Goal: Find specific page/section: Find specific page/section

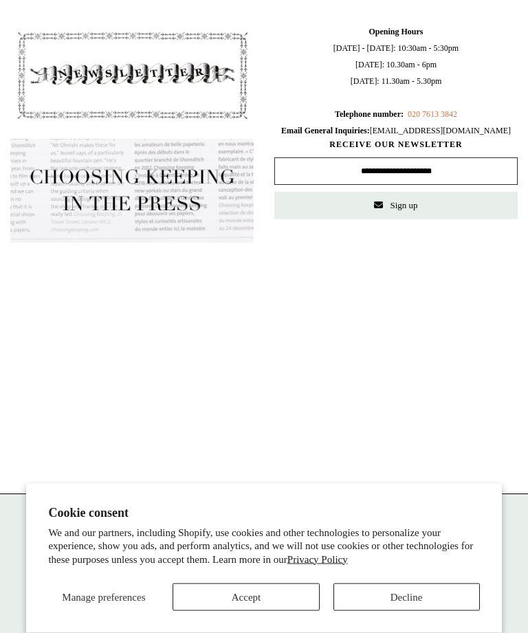
scroll to position [1216, 0]
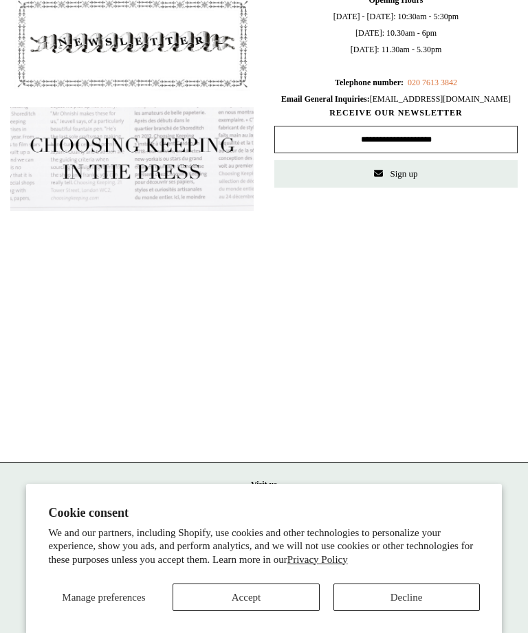
click at [462, 611] on button "Decline" at bounding box center [407, 598] width 146 height 28
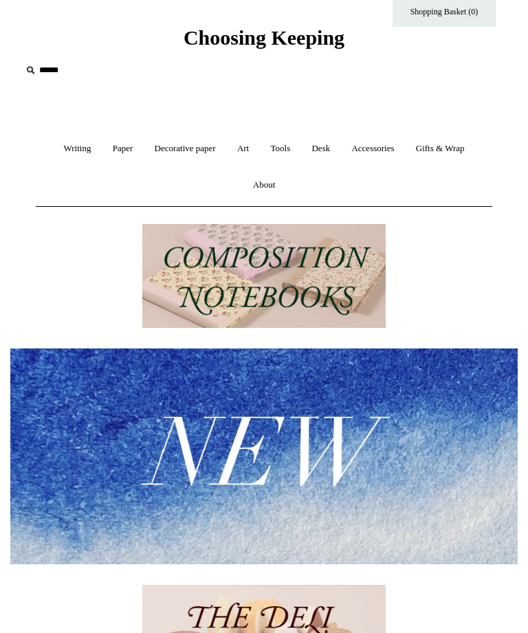
scroll to position [0, 0]
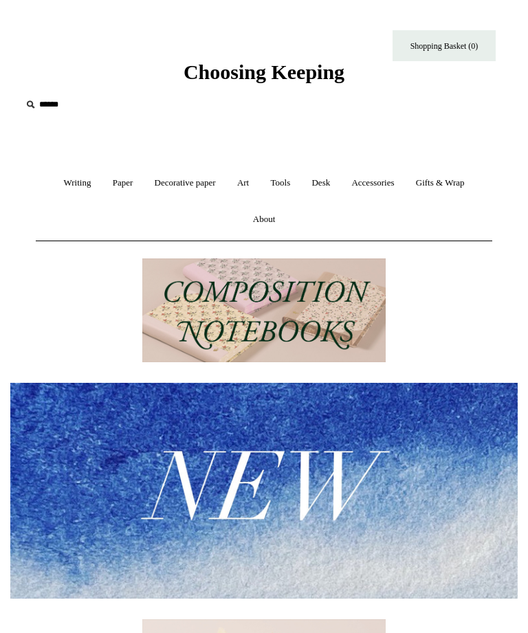
click at [285, 184] on link "Tools +" at bounding box center [280, 183] width 39 height 36
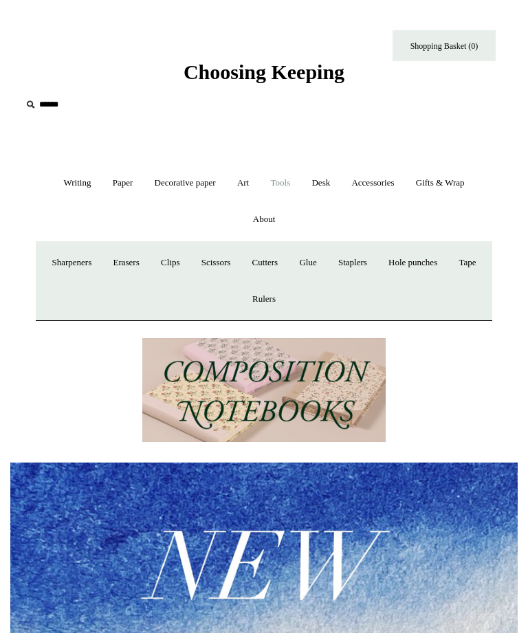
click at [390, 188] on link "Accessories +" at bounding box center [373, 183] width 62 height 36
click at [98, 261] on link "Personal Accessories +" at bounding box center [86, 263] width 94 height 36
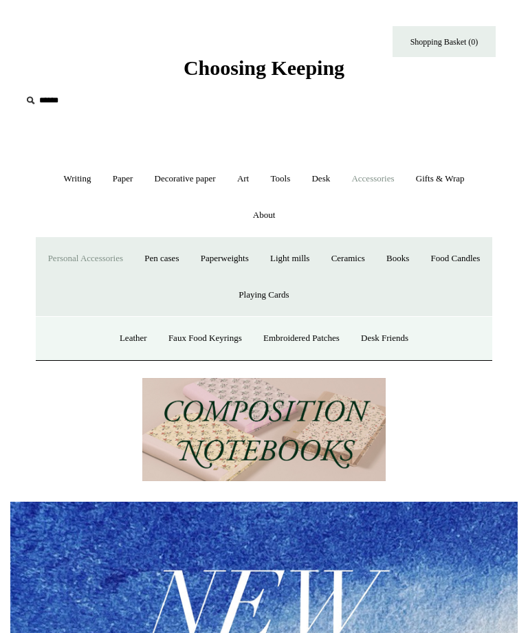
scroll to position [2, 0]
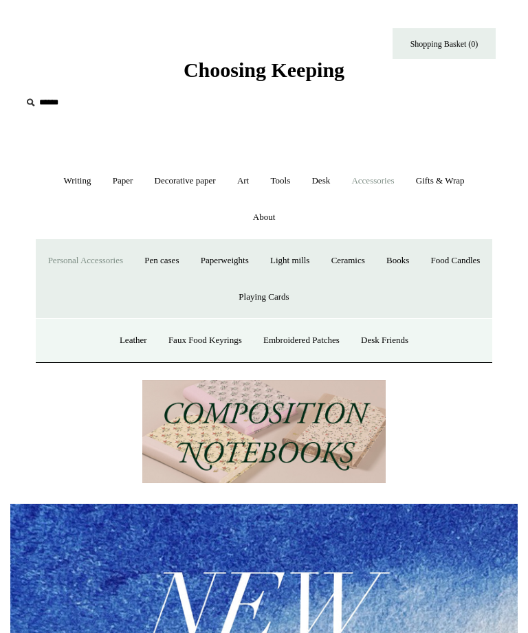
click at [248, 177] on link "Art +" at bounding box center [243, 181] width 31 height 36
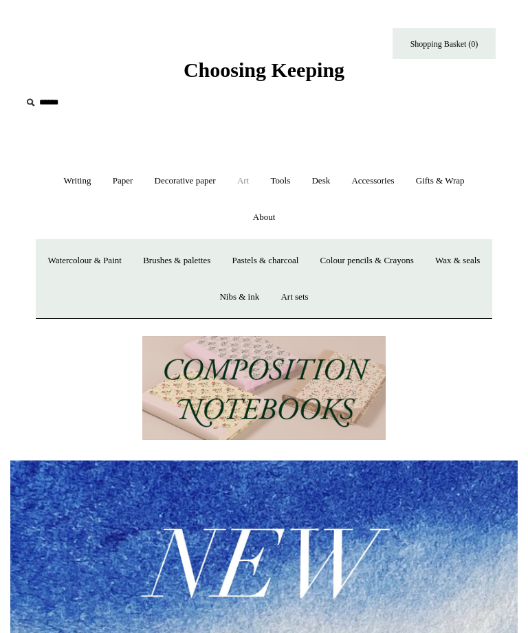
click at [334, 182] on link "Desk +" at bounding box center [321, 181] width 38 height 36
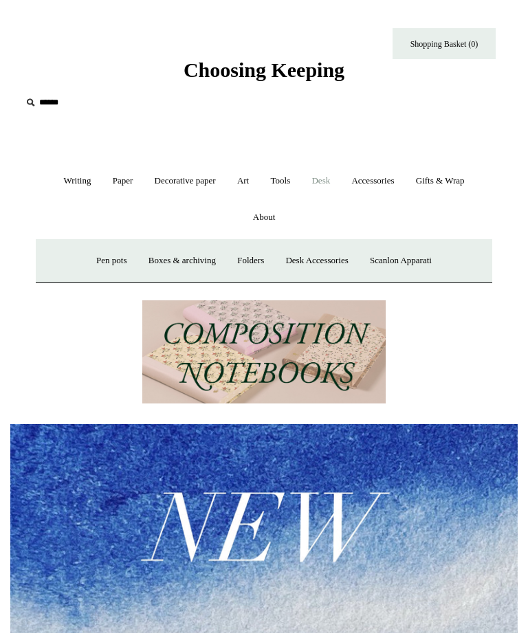
click at [191, 262] on link "Boxes & archiving" at bounding box center [182, 261] width 87 height 36
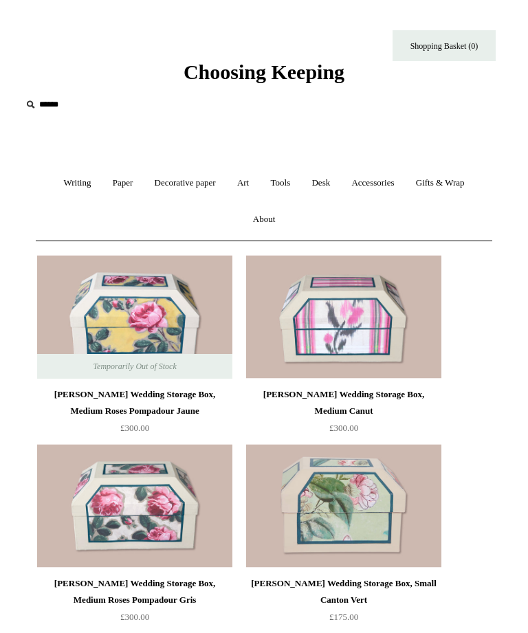
click at [330, 179] on link "Desk +" at bounding box center [321, 183] width 38 height 36
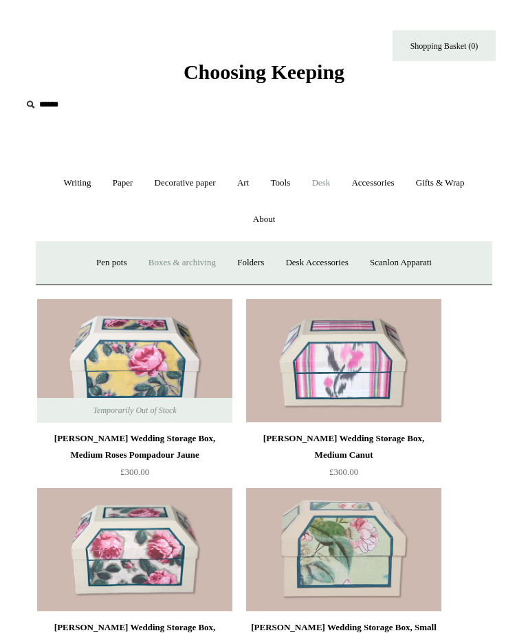
click at [422, 262] on link "Scanlon Apparati" at bounding box center [400, 263] width 81 height 36
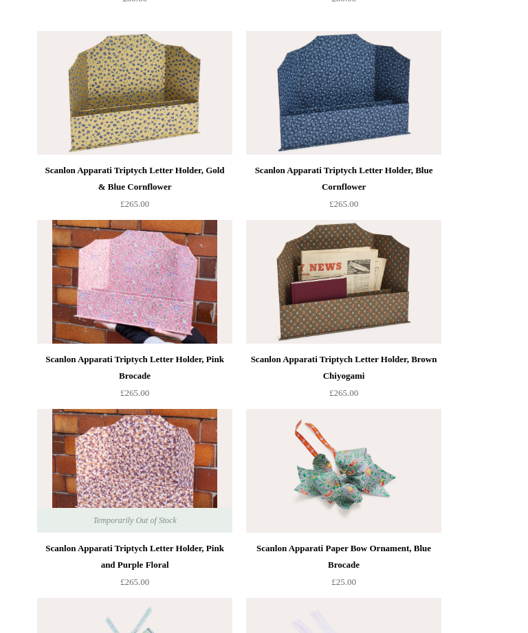
scroll to position [1354, 0]
